Goal: Navigation & Orientation: Go to known website

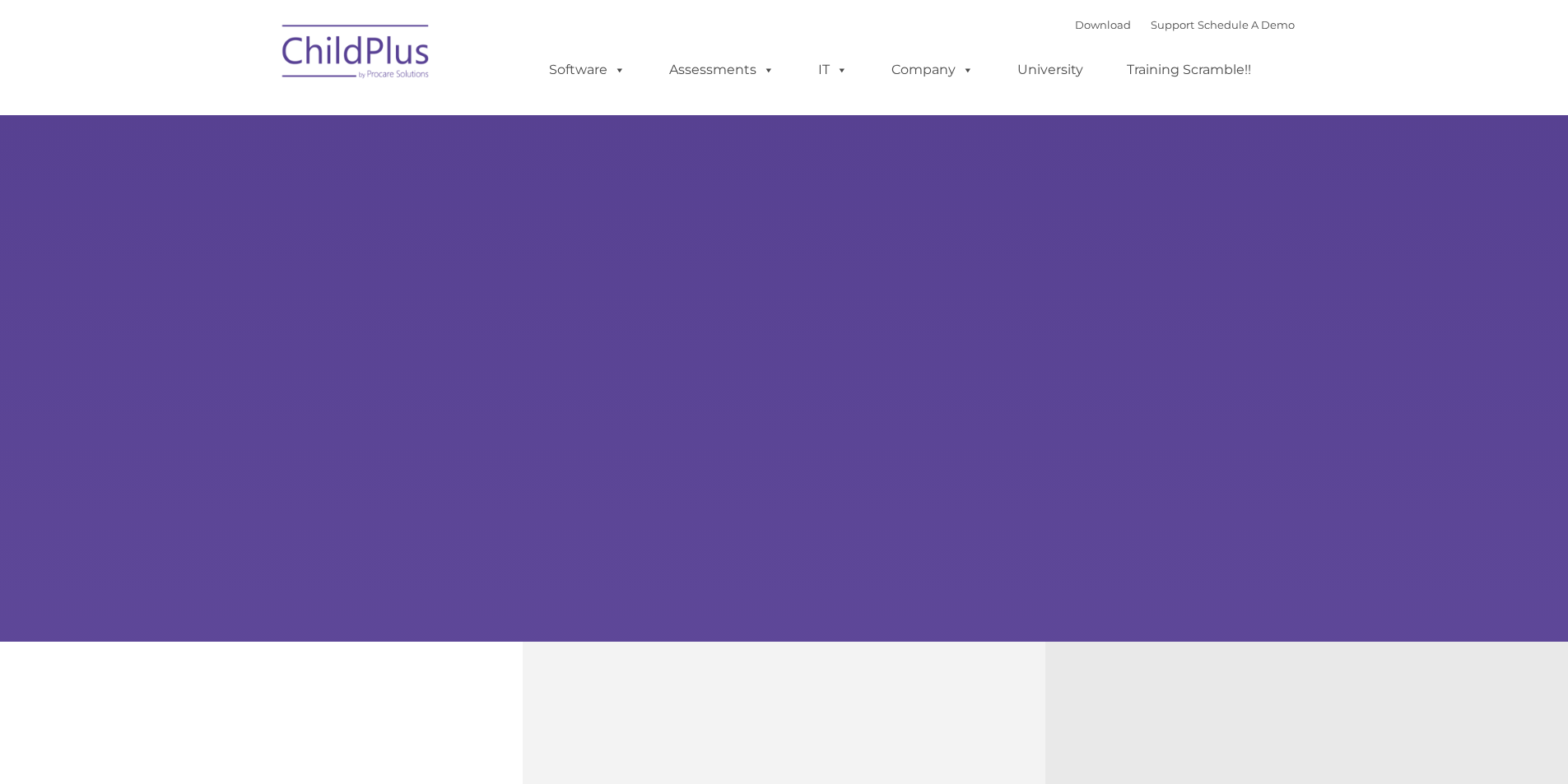
type input ""
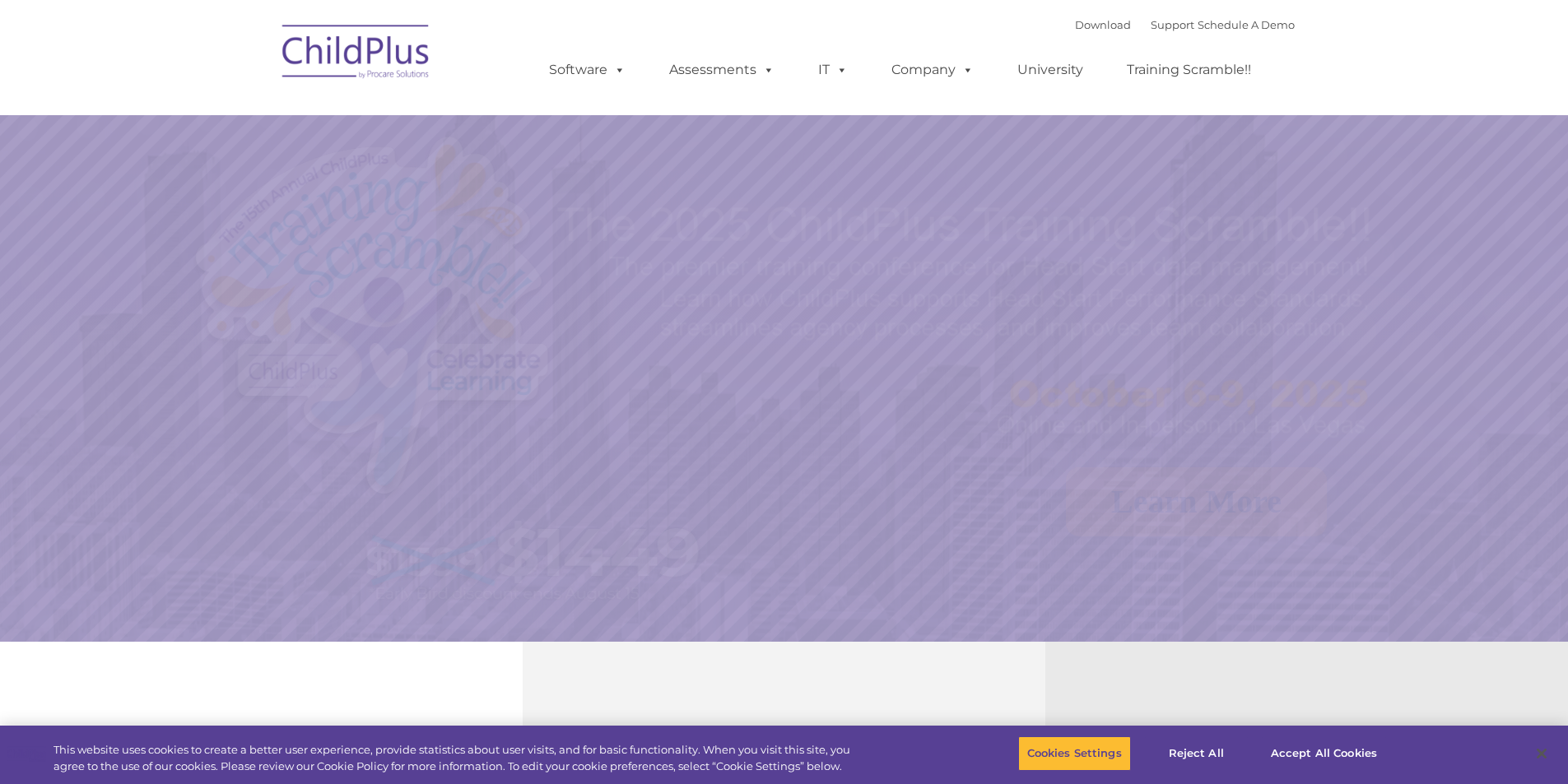
select select "MEDIUM"
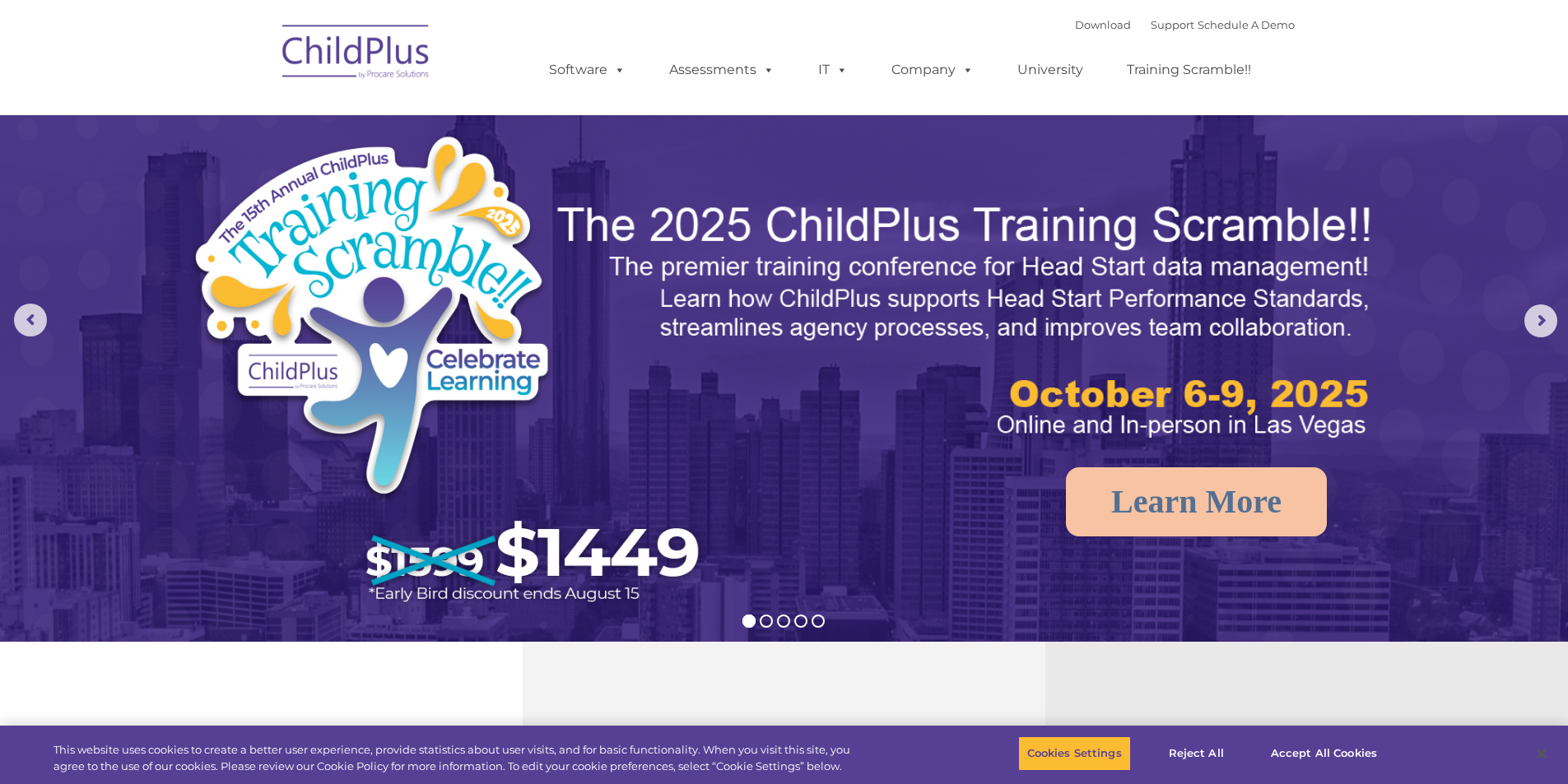
click at [358, 45] on img at bounding box center [357, 55] width 165 height 83
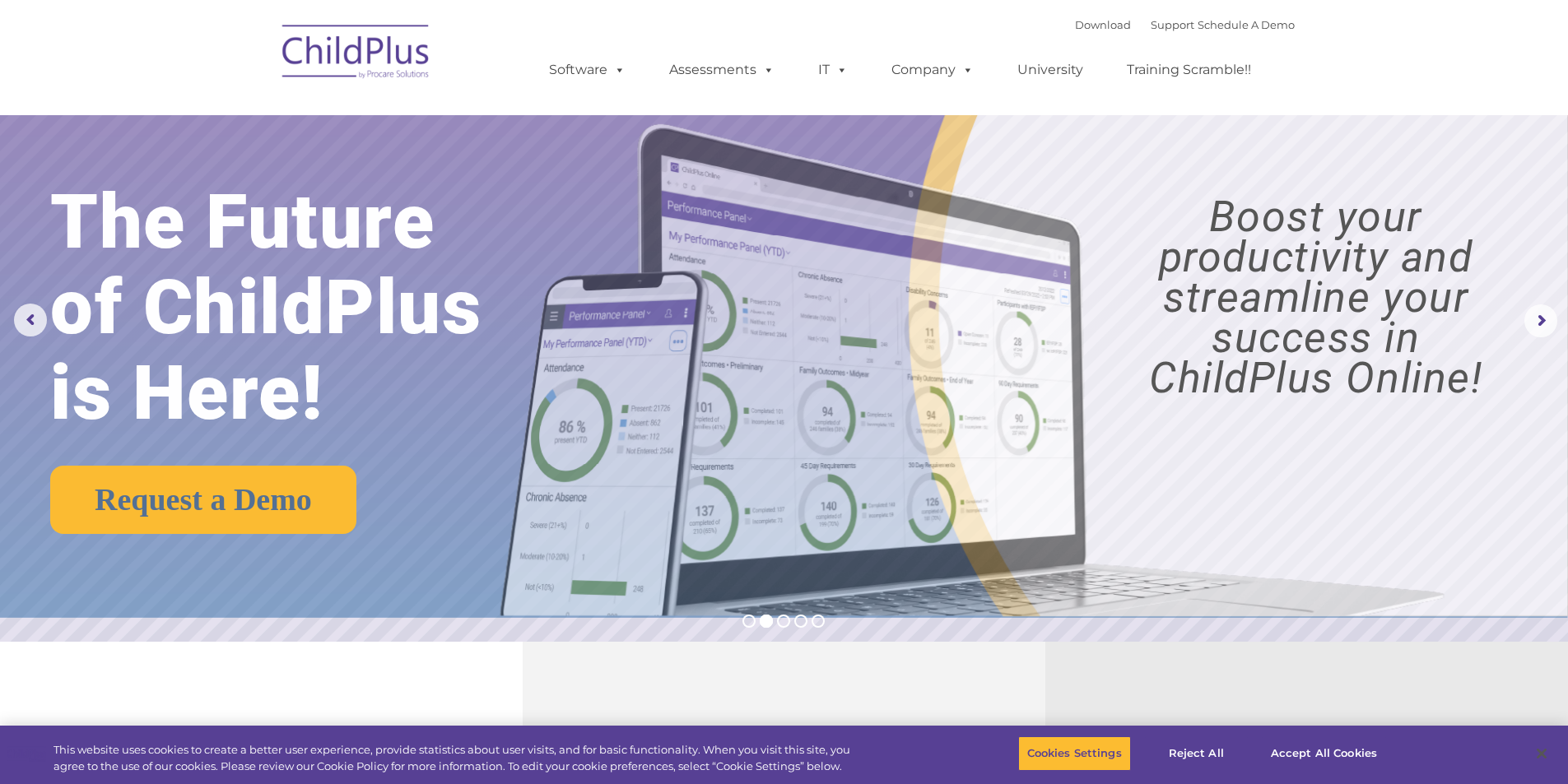
click at [396, 75] on img at bounding box center [357, 55] width 165 height 83
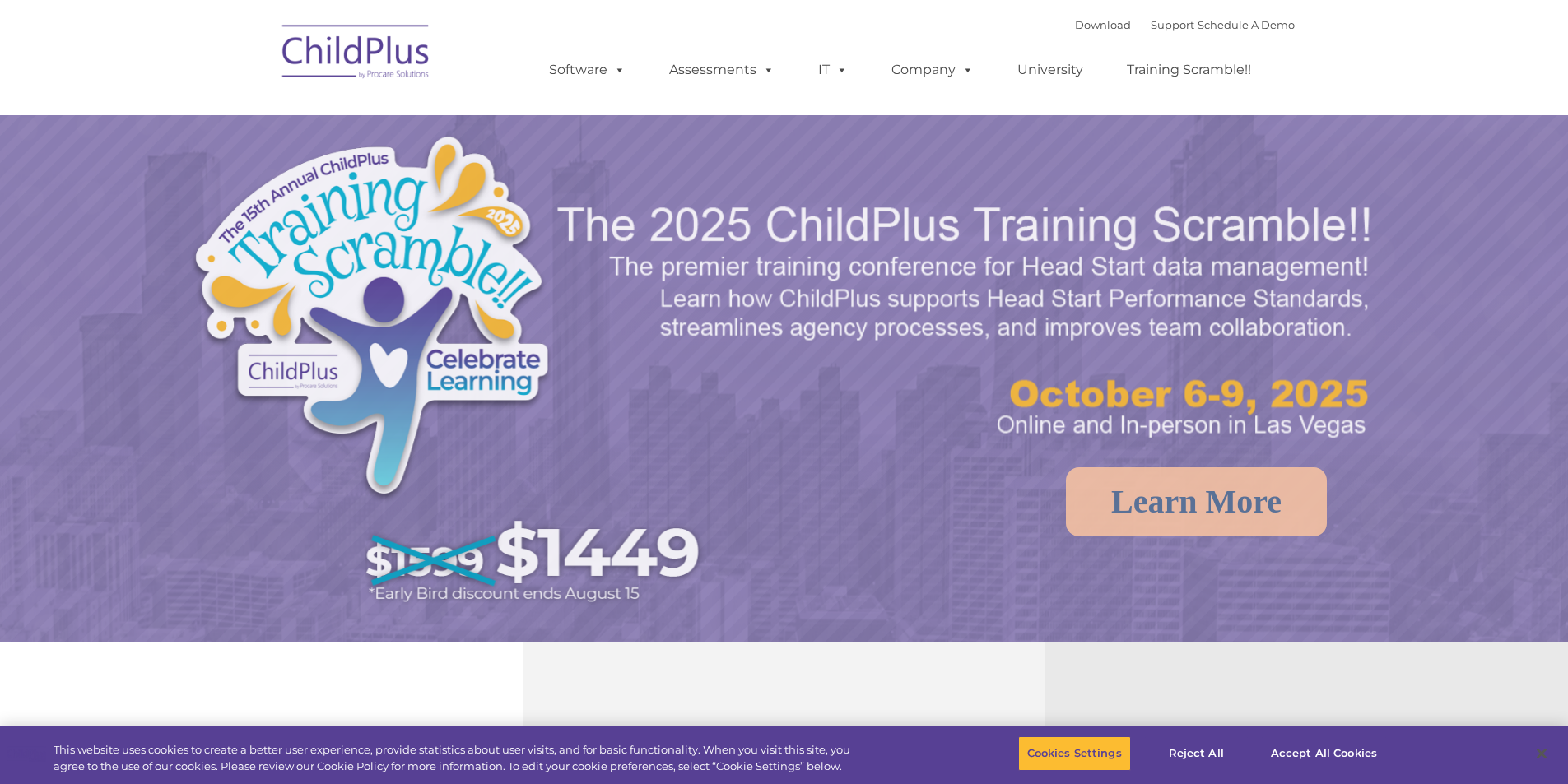
select select "MEDIUM"
